Goal: Transaction & Acquisition: Subscribe to service/newsletter

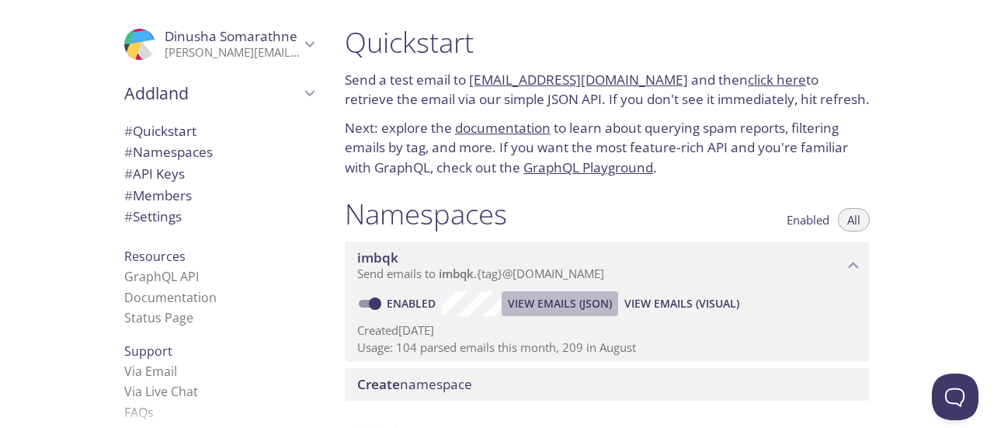
click at [564, 296] on span "View Emails (JSON)" at bounding box center [560, 303] width 104 height 19
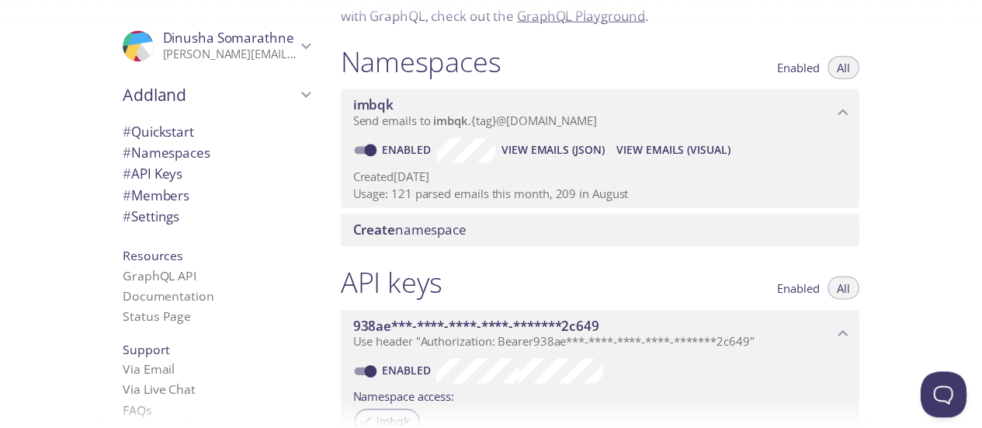
scroll to position [155, 0]
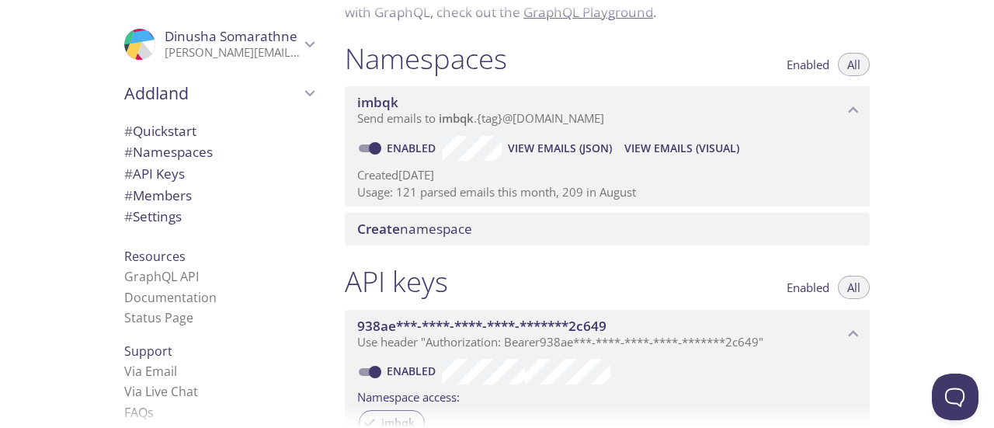
click at [453, 228] on span "Create namespace" at bounding box center [414, 229] width 115 height 18
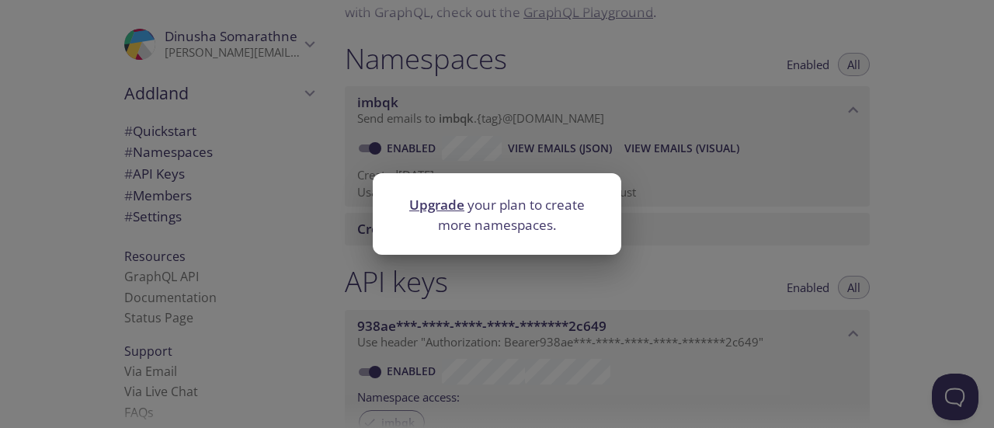
click at [438, 207] on link "Upgrade" at bounding box center [436, 205] width 55 height 18
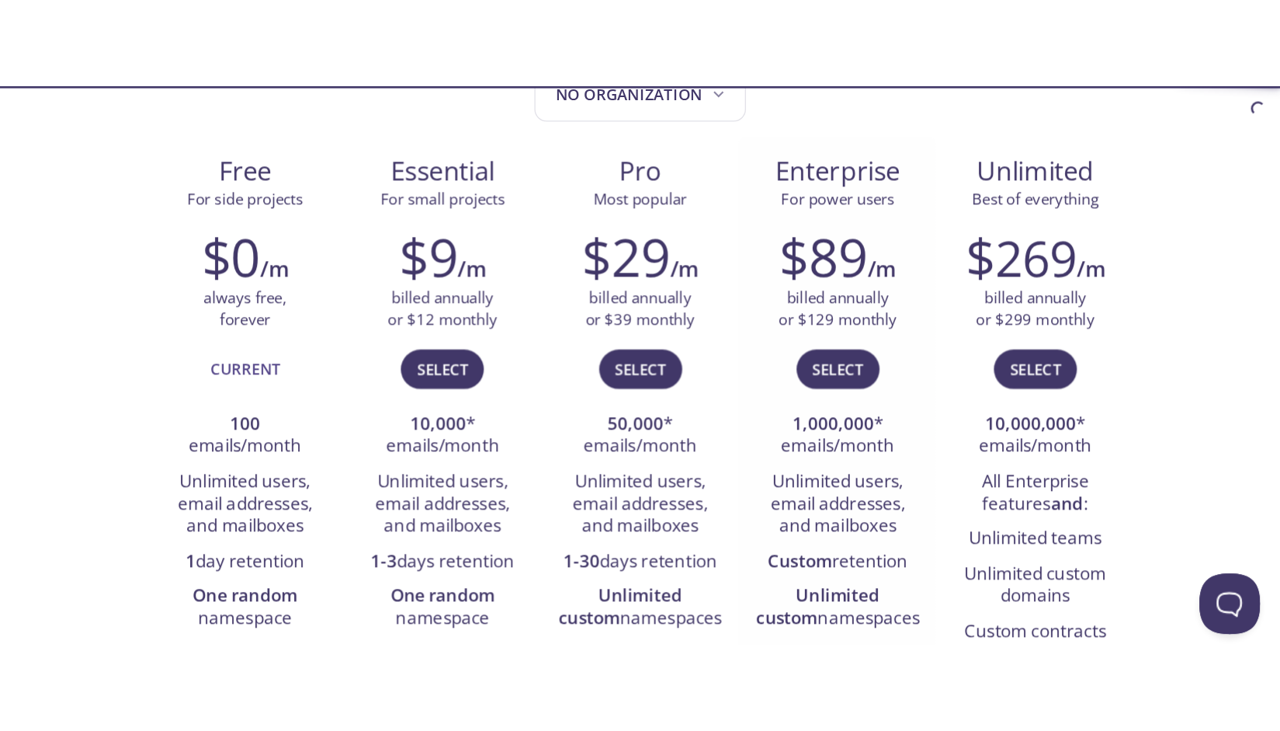
scroll to position [233, 0]
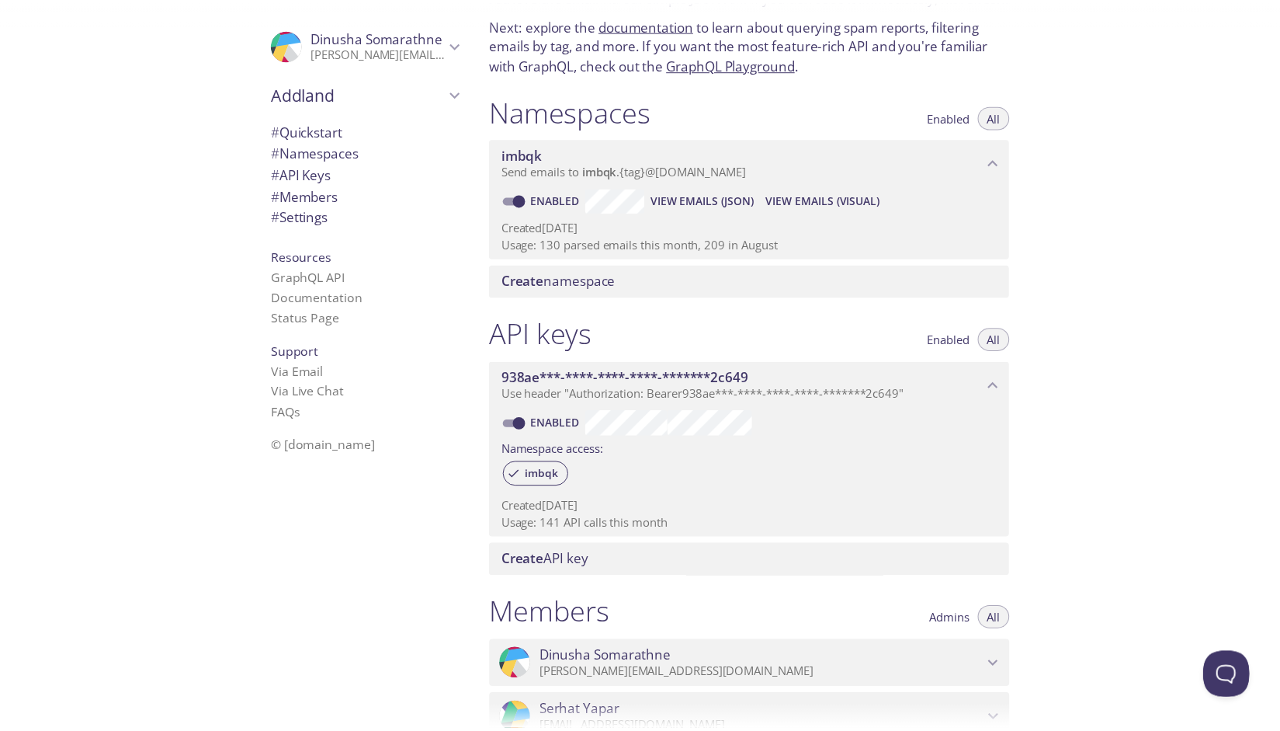
scroll to position [155, 0]
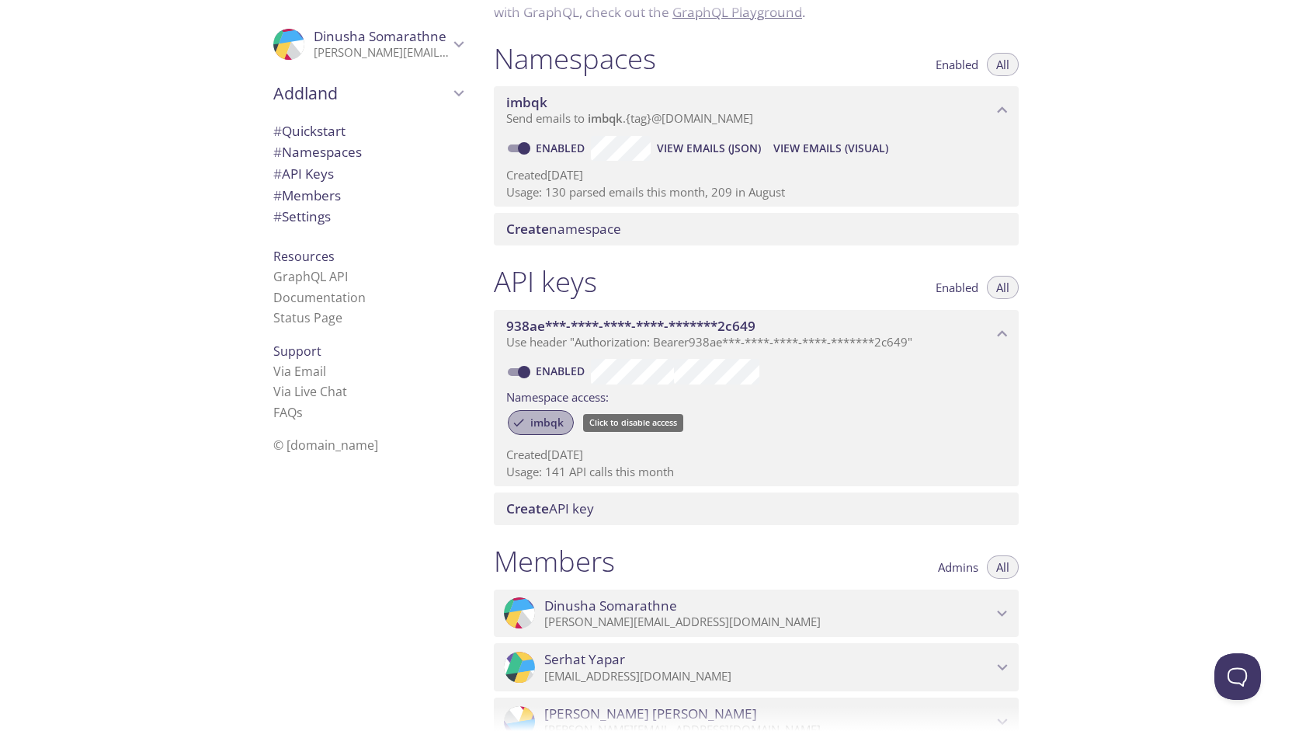
click at [559, 420] on span "imbqk" at bounding box center [547, 422] width 52 height 14
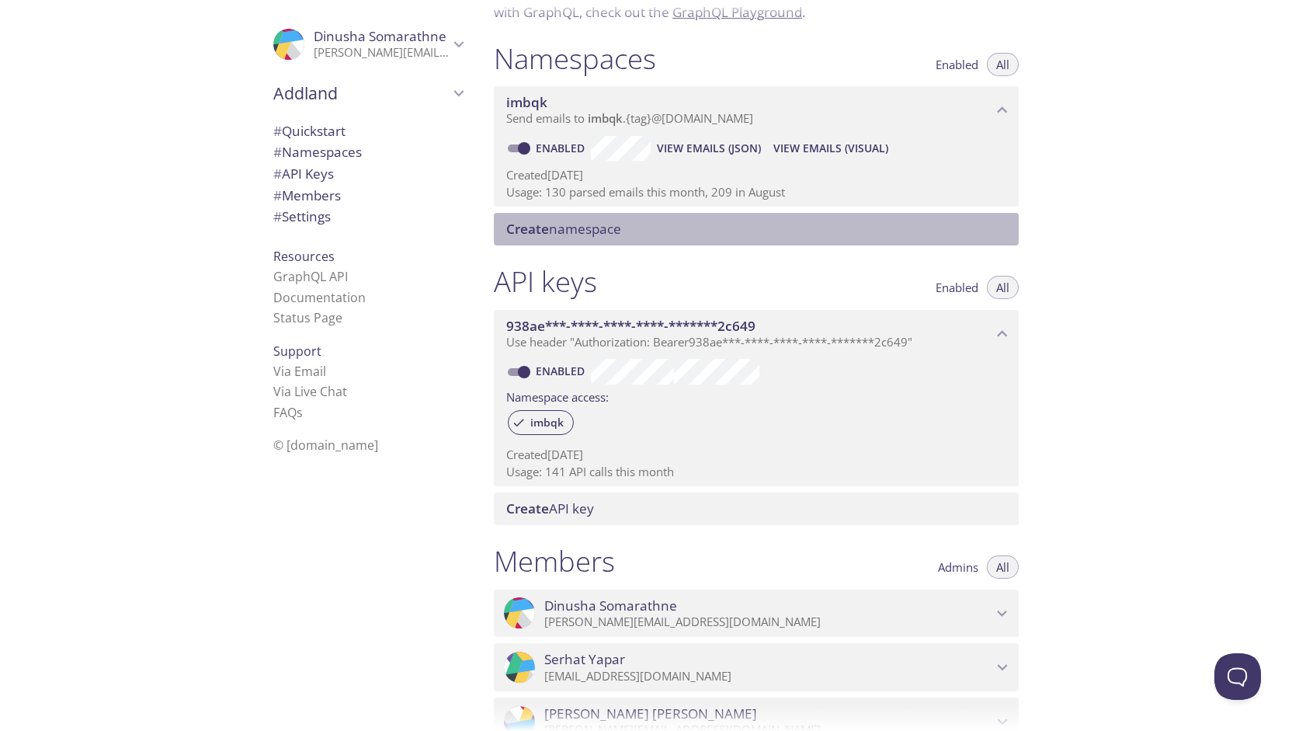
click at [580, 227] on span "Create namespace" at bounding box center [563, 229] width 115 height 18
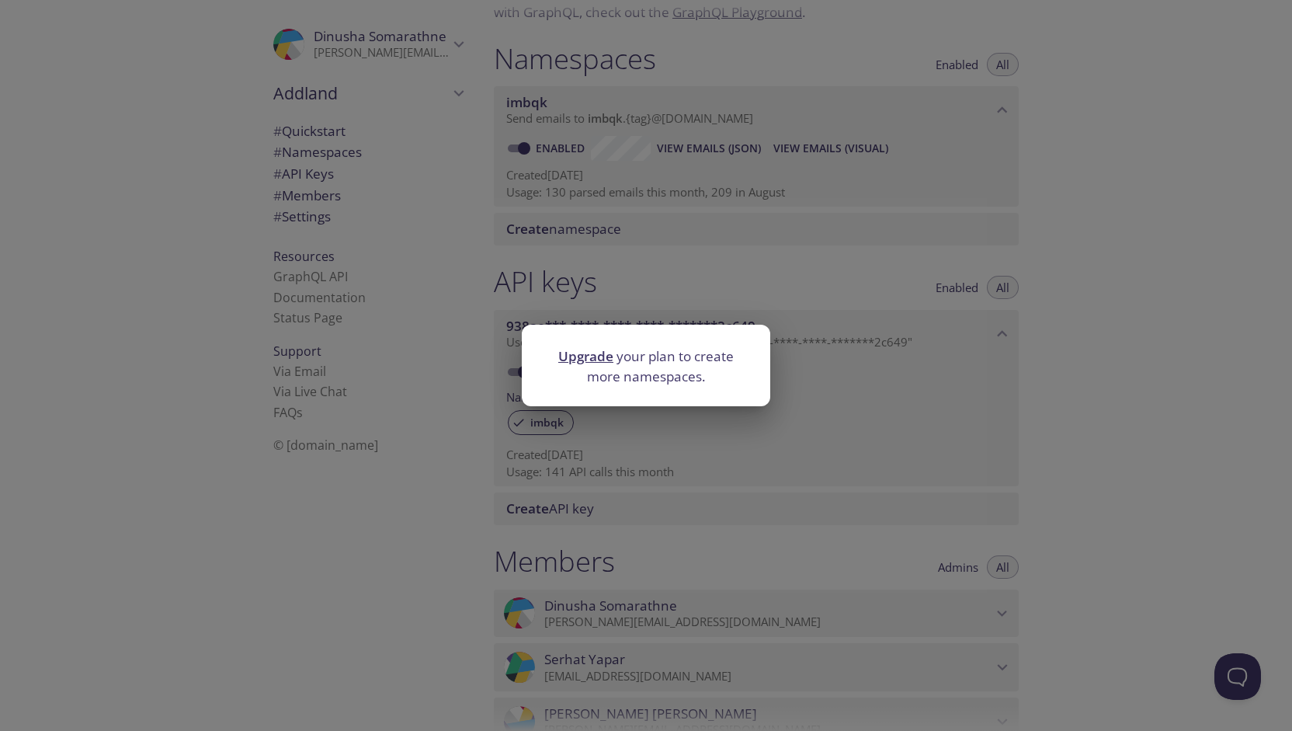
click at [596, 353] on link "Upgrade" at bounding box center [585, 356] width 55 height 18
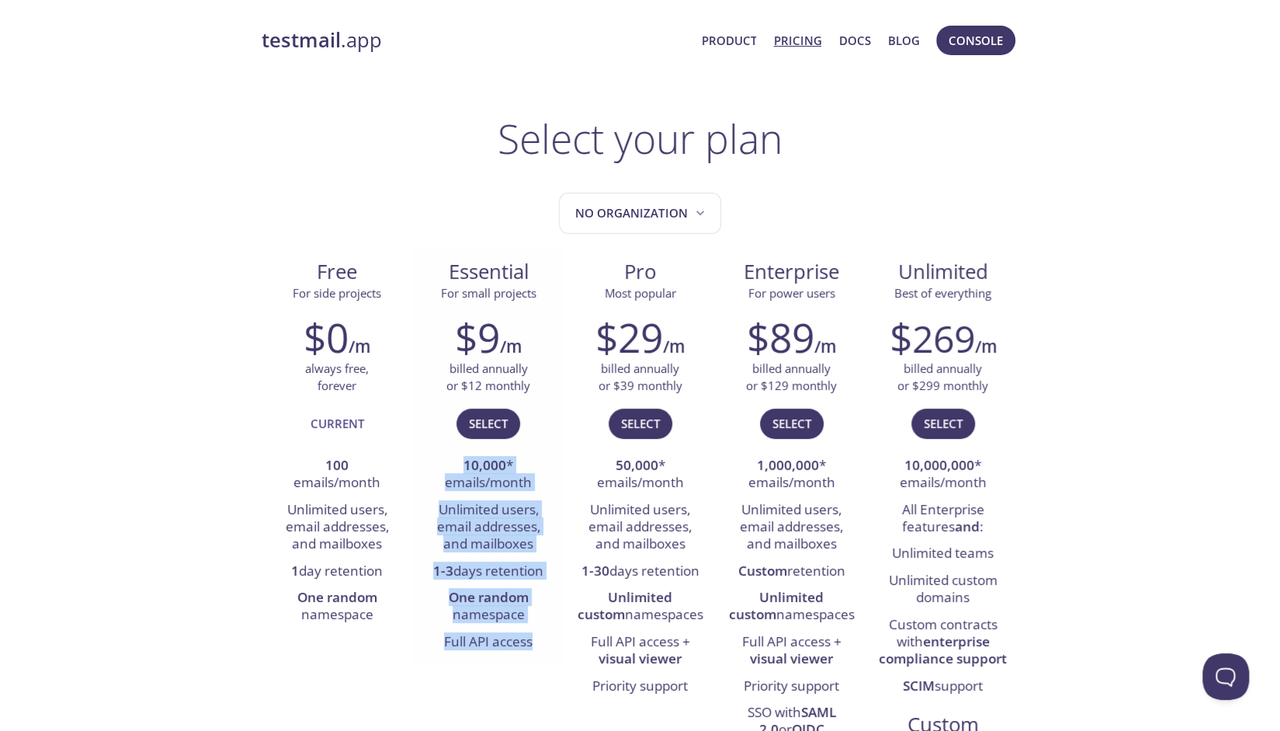
drag, startPoint x: 449, startPoint y: 457, endPoint x: 534, endPoint y: 649, distance: 209.6
click at [534, 427] on ul "10,000 * emails/month Unlimited users, email addresses, and mailboxes 1-3 days …" at bounding box center [489, 554] width 128 height 203
copy ul "10,000 * emails/month Unlimited users, email addresses, and mailboxes 1-3 days …"
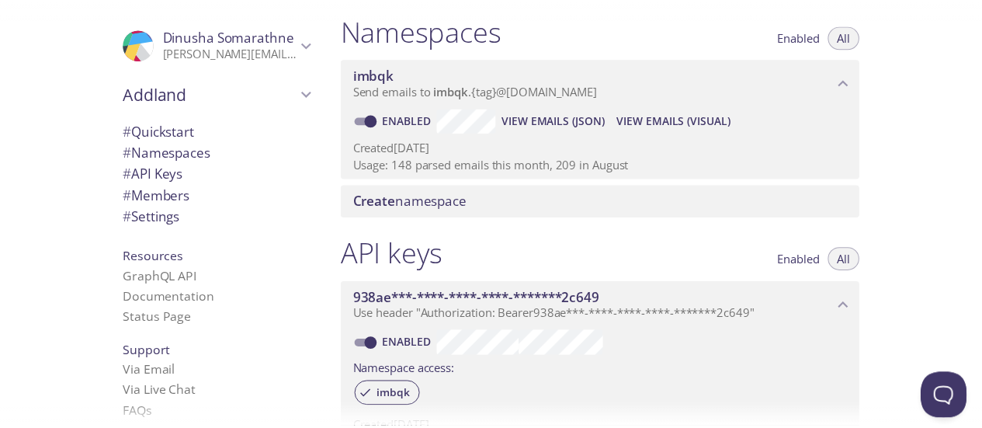
scroll to position [155, 0]
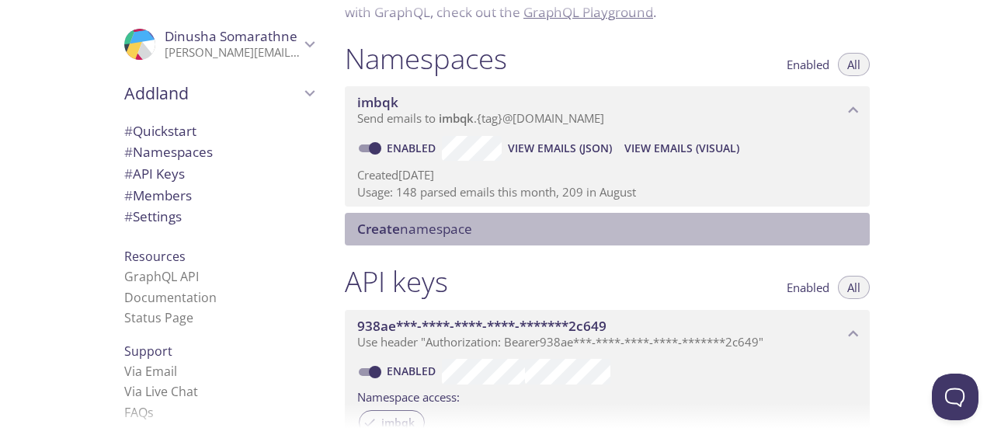
click at [439, 228] on span "Create namespace" at bounding box center [414, 229] width 115 height 18
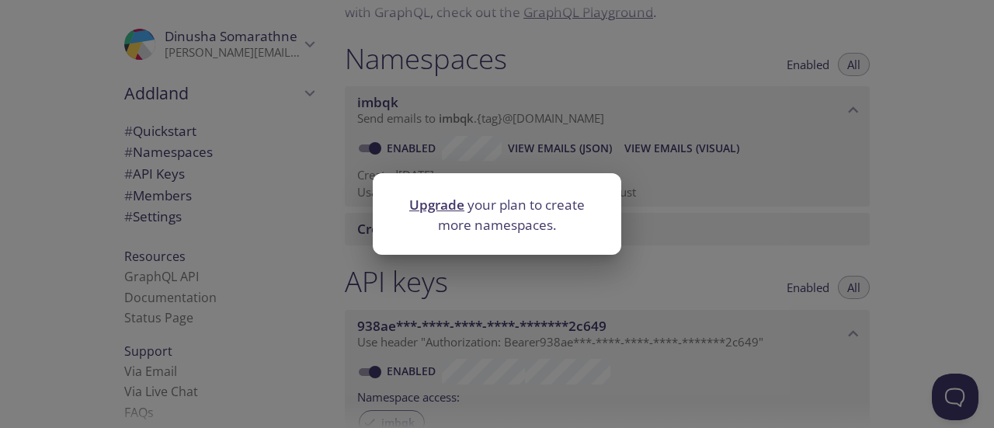
click at [445, 201] on link "Upgrade" at bounding box center [436, 205] width 55 height 18
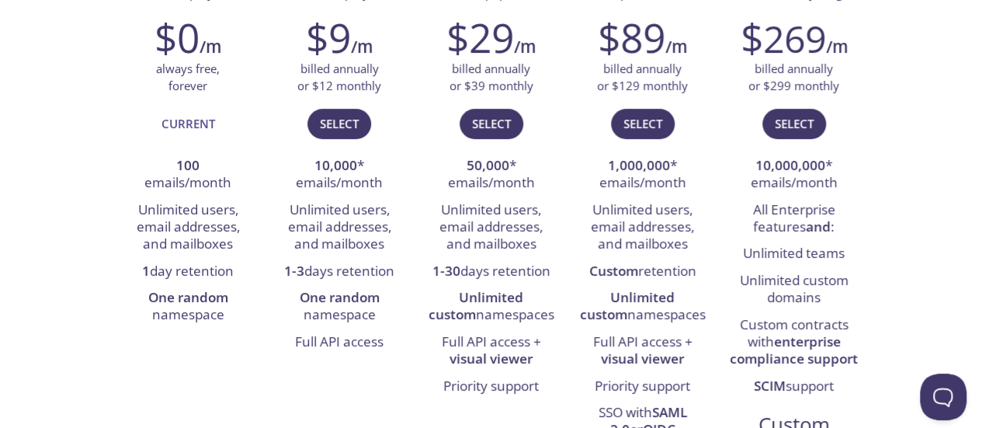
scroll to position [311, 0]
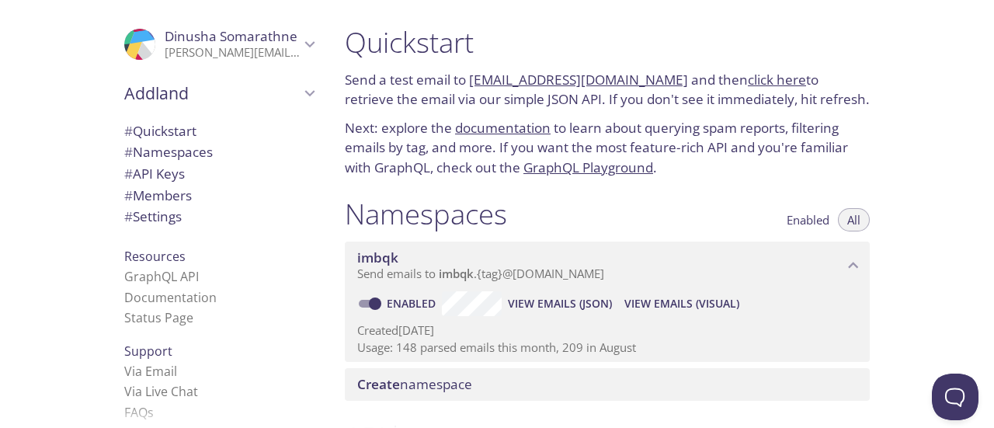
click at [566, 302] on span "View Emails (JSON)" at bounding box center [560, 303] width 104 height 19
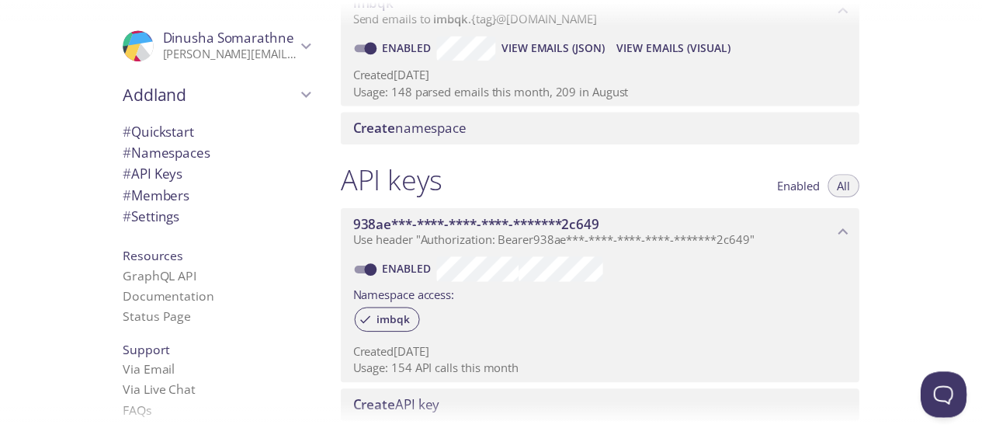
scroll to position [233, 0]
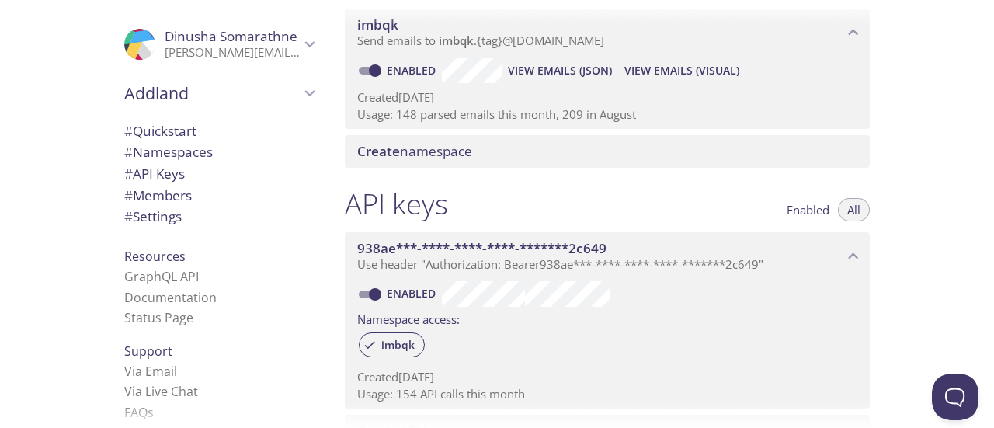
click at [454, 151] on span "Create namespace" at bounding box center [414, 151] width 115 height 18
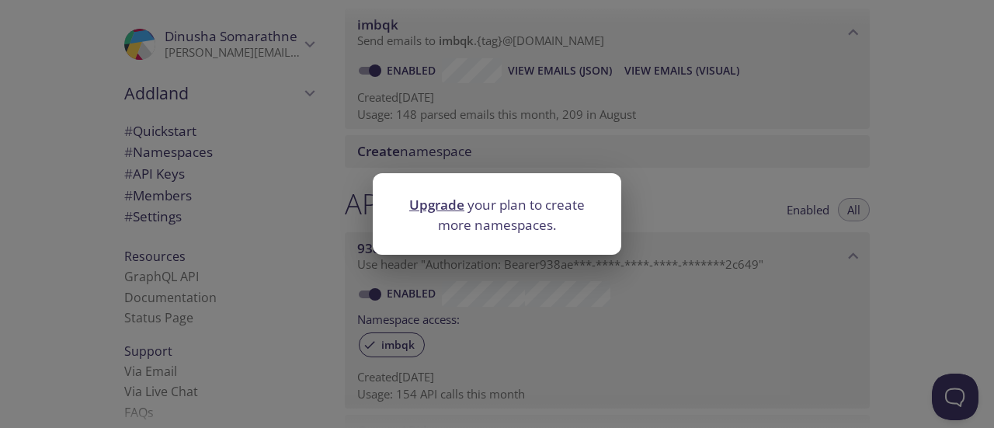
click at [447, 209] on link "Upgrade" at bounding box center [436, 205] width 55 height 18
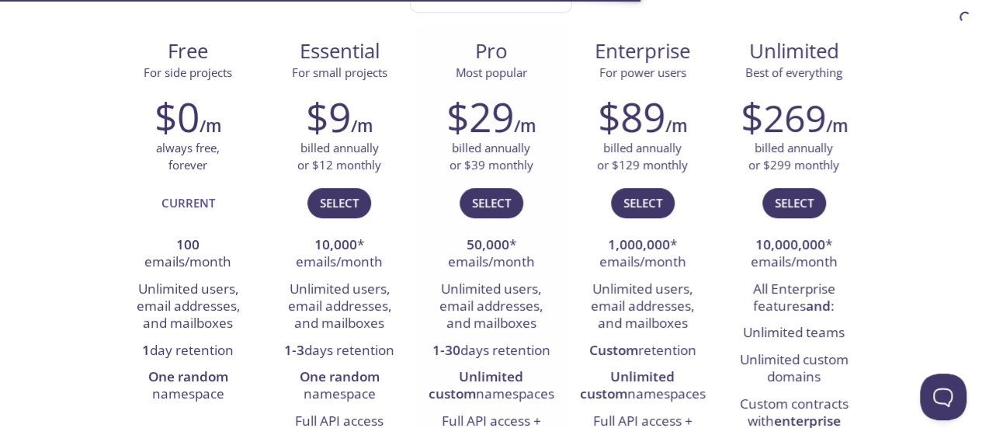
scroll to position [311, 0]
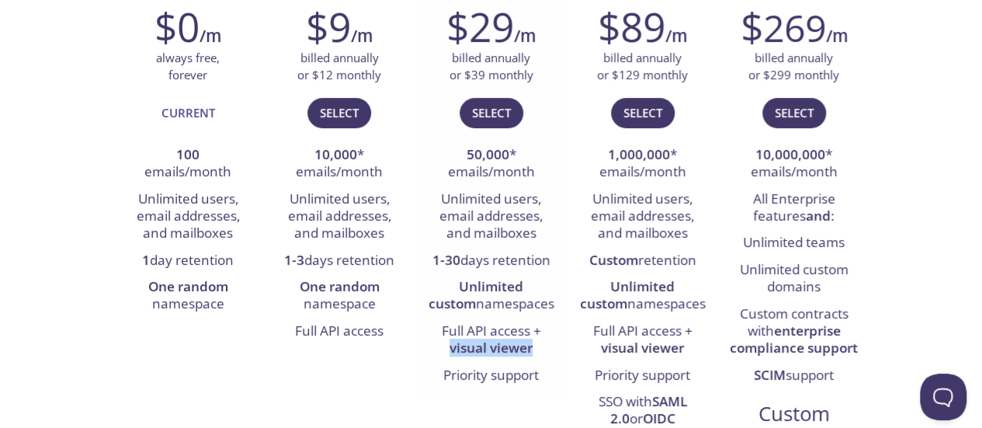
drag, startPoint x: 441, startPoint y: 347, endPoint x: 540, endPoint y: 349, distance: 99.4
click at [540, 349] on li "Full API access + visual viewer" at bounding box center [491, 340] width 128 height 44
copy strong "visual viewer"
